Goal: Navigation & Orientation: Find specific page/section

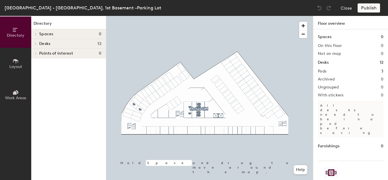
click at [61, 42] on h4 "Desks 12" at bounding box center [70, 43] width 62 height 5
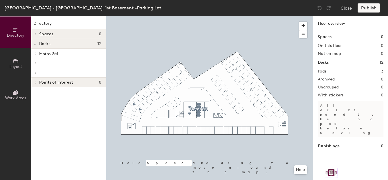
click at [60, 55] on p "Motos GM" at bounding box center [70, 53] width 62 height 7
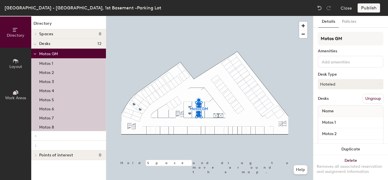
click at [62, 136] on p at bounding box center [70, 135] width 62 height 1
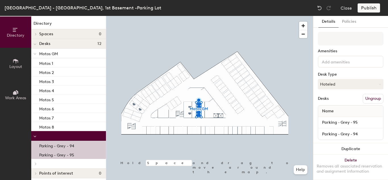
scroll to position [3, 0]
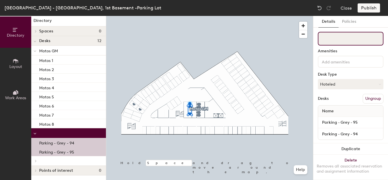
click at [346, 40] on input at bounding box center [351, 39] width 66 height 14
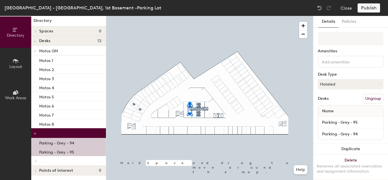
click at [68, 157] on div at bounding box center [68, 161] width 75 height 10
click at [34, 161] on span at bounding box center [35, 160] width 5 height 3
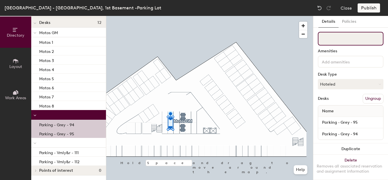
click at [337, 37] on input at bounding box center [351, 39] width 66 height 14
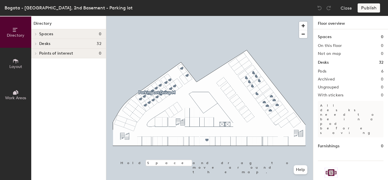
click at [36, 43] on icon at bounding box center [36, 43] width 2 height 3
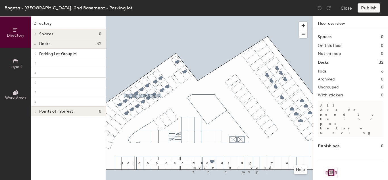
click at [58, 64] on div at bounding box center [68, 63] width 75 height 10
click at [37, 63] on span at bounding box center [35, 63] width 5 height 3
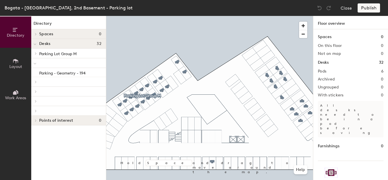
click at [34, 80] on div at bounding box center [34, 81] width 7 height 9
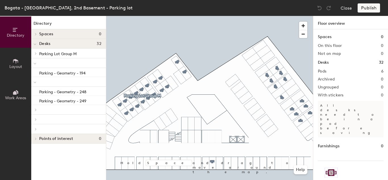
click at [39, 114] on div at bounding box center [68, 110] width 75 height 10
click at [36, 108] on div at bounding box center [34, 109] width 7 height 9
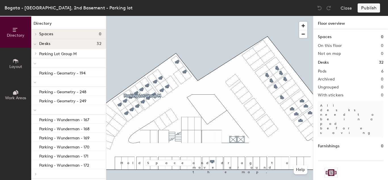
scroll to position [23, 0]
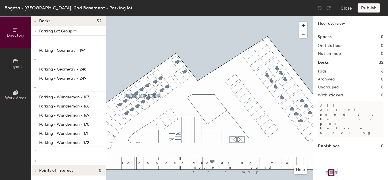
click at [39, 152] on div at bounding box center [68, 151] width 75 height 10
click at [36, 151] on icon at bounding box center [35, 151] width 1 height 2
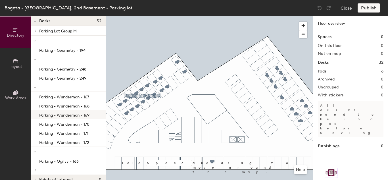
scroll to position [32, 0]
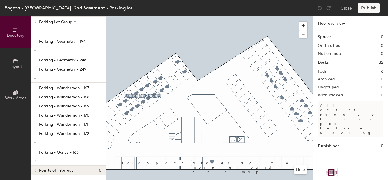
click at [37, 160] on icon at bounding box center [36, 160] width 2 height 3
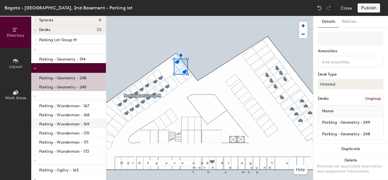
scroll to position [86, 0]
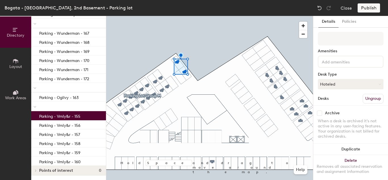
click at [79, 118] on p "Parking - Vmly&r - 155" at bounding box center [59, 115] width 41 height 7
click at [79, 130] on div "Parking - Vmly&r - 157" at bounding box center [68, 133] width 75 height 9
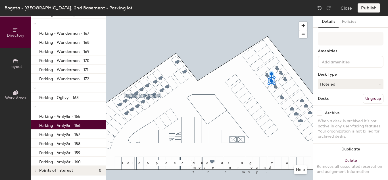
click at [79, 126] on p "Parking - Vmly&r - 156" at bounding box center [59, 124] width 41 height 7
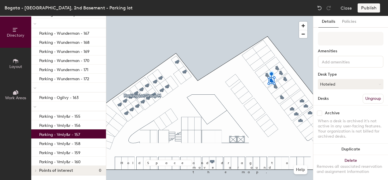
click at [78, 137] on div "Parking - Vmly&r - 157" at bounding box center [68, 133] width 75 height 9
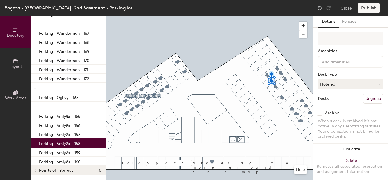
click at [80, 145] on p "Parking - Vmly&r - 158" at bounding box center [59, 143] width 41 height 7
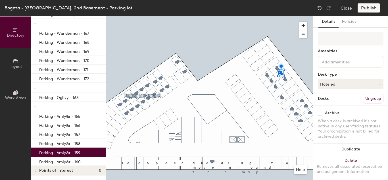
click at [78, 154] on p "Parking - Vmly&r - 159" at bounding box center [59, 152] width 41 height 7
click at [78, 163] on p "Parking - Vmly&r - 160" at bounding box center [59, 161] width 41 height 7
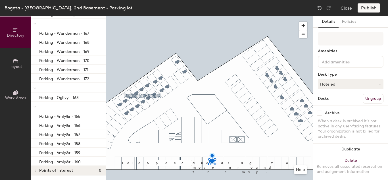
click at [59, 171] on span "Points of interest" at bounding box center [56, 170] width 34 height 5
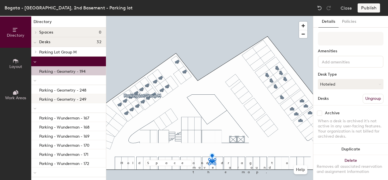
scroll to position [0, 0]
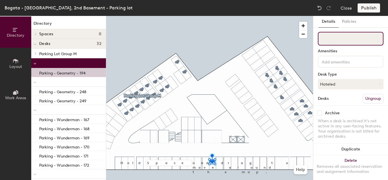
click at [333, 39] on input at bounding box center [351, 39] width 66 height 14
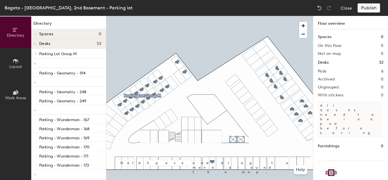
click at [59, 53] on span "Parking Lot Group M" at bounding box center [58, 53] width 38 height 5
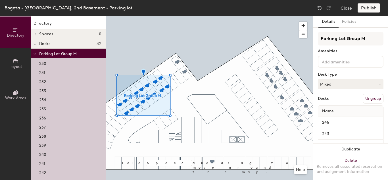
click at [57, 53] on span "Parking Lot Group M" at bounding box center [58, 53] width 38 height 5
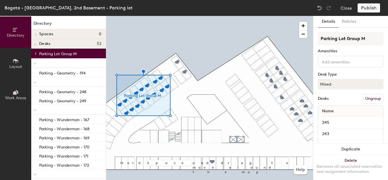
click at [36, 57] on div at bounding box center [34, 53] width 7 height 9
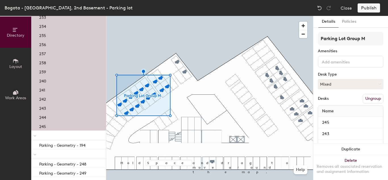
scroll to position [5, 0]
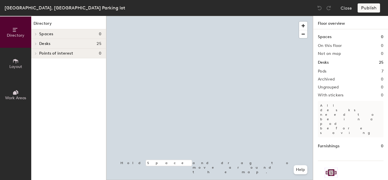
click at [67, 45] on h4 "Desks 25" at bounding box center [70, 43] width 62 height 5
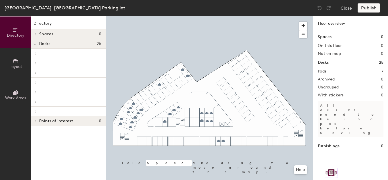
click at [64, 52] on div at bounding box center [68, 54] width 75 height 10
click at [37, 54] on span at bounding box center [35, 53] width 5 height 3
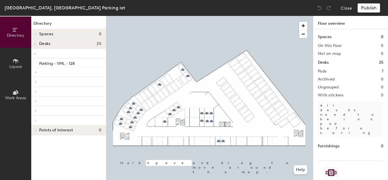
click at [36, 70] on div at bounding box center [34, 71] width 7 height 9
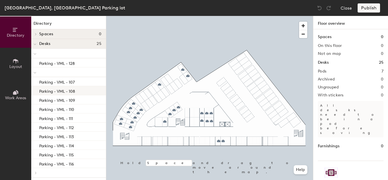
scroll to position [51, 0]
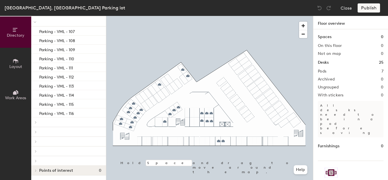
click at [39, 122] on div at bounding box center [68, 122] width 75 height 10
click at [36, 122] on icon at bounding box center [36, 122] width 2 height 3
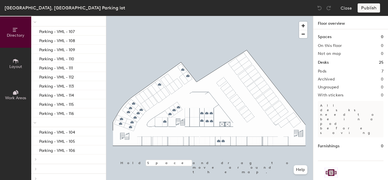
scroll to position [78, 0]
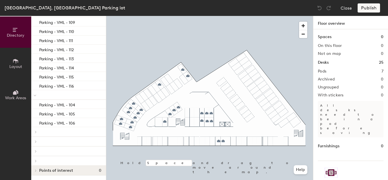
click at [36, 130] on div at bounding box center [34, 131] width 7 height 9
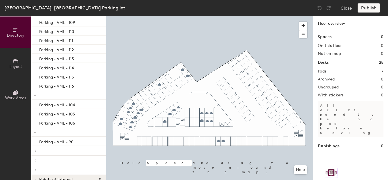
scroll to position [87, 0]
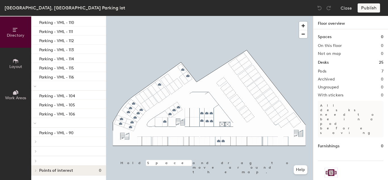
click at [37, 142] on span at bounding box center [35, 141] width 5 height 3
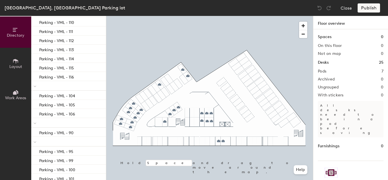
scroll to position [142, 0]
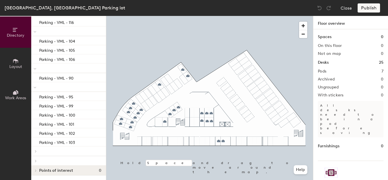
click at [37, 153] on div at bounding box center [34, 150] width 7 height 9
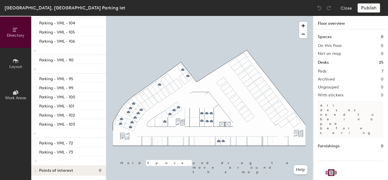
click at [38, 159] on div at bounding box center [35, 160] width 6 height 3
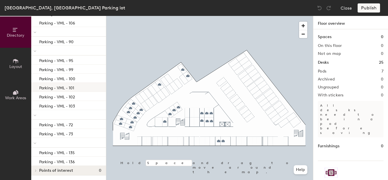
scroll to position [0, 0]
